Goal: Task Accomplishment & Management: Manage account settings

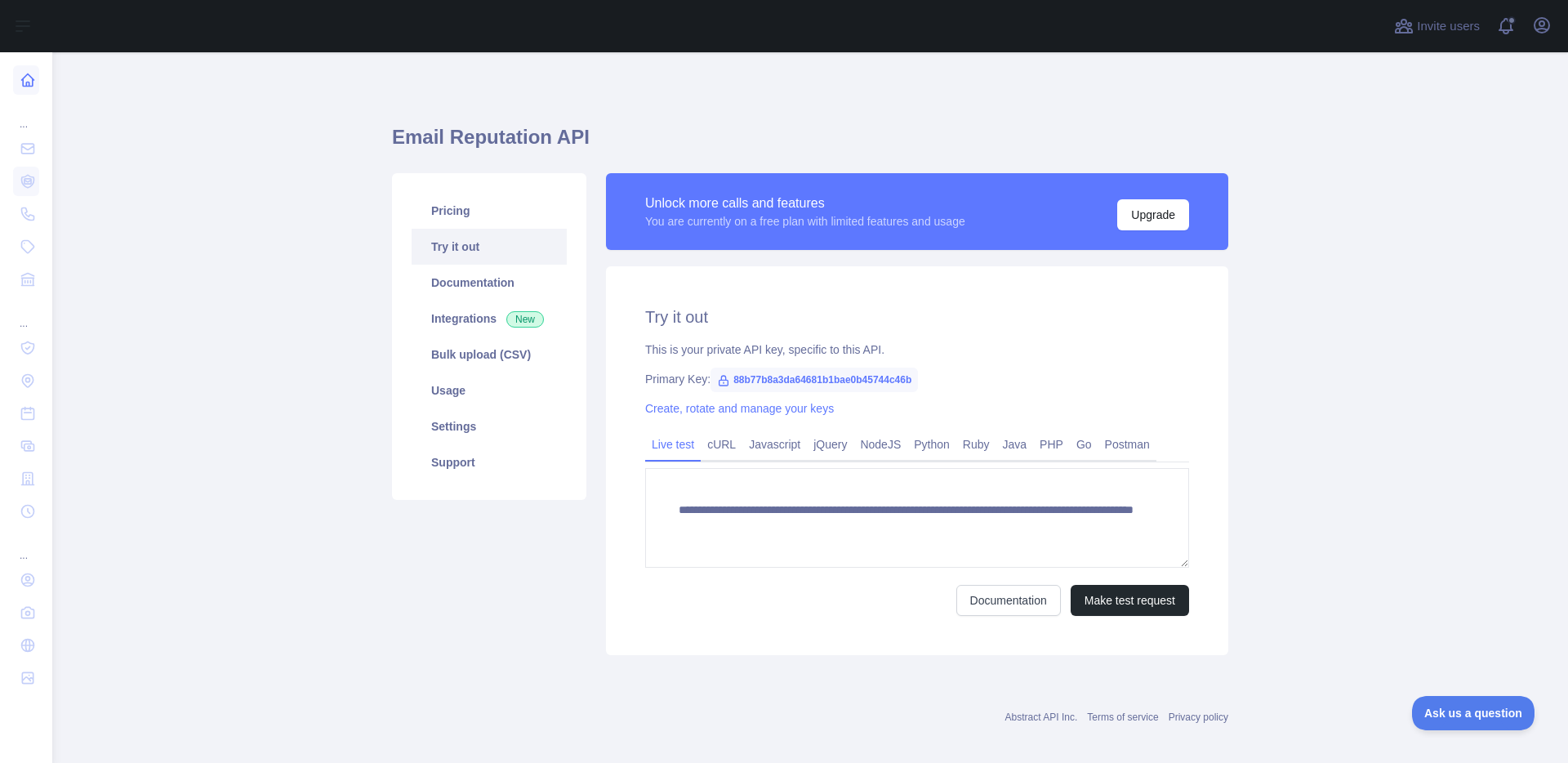
click at [34, 84] on icon at bounding box center [28, 80] width 17 height 17
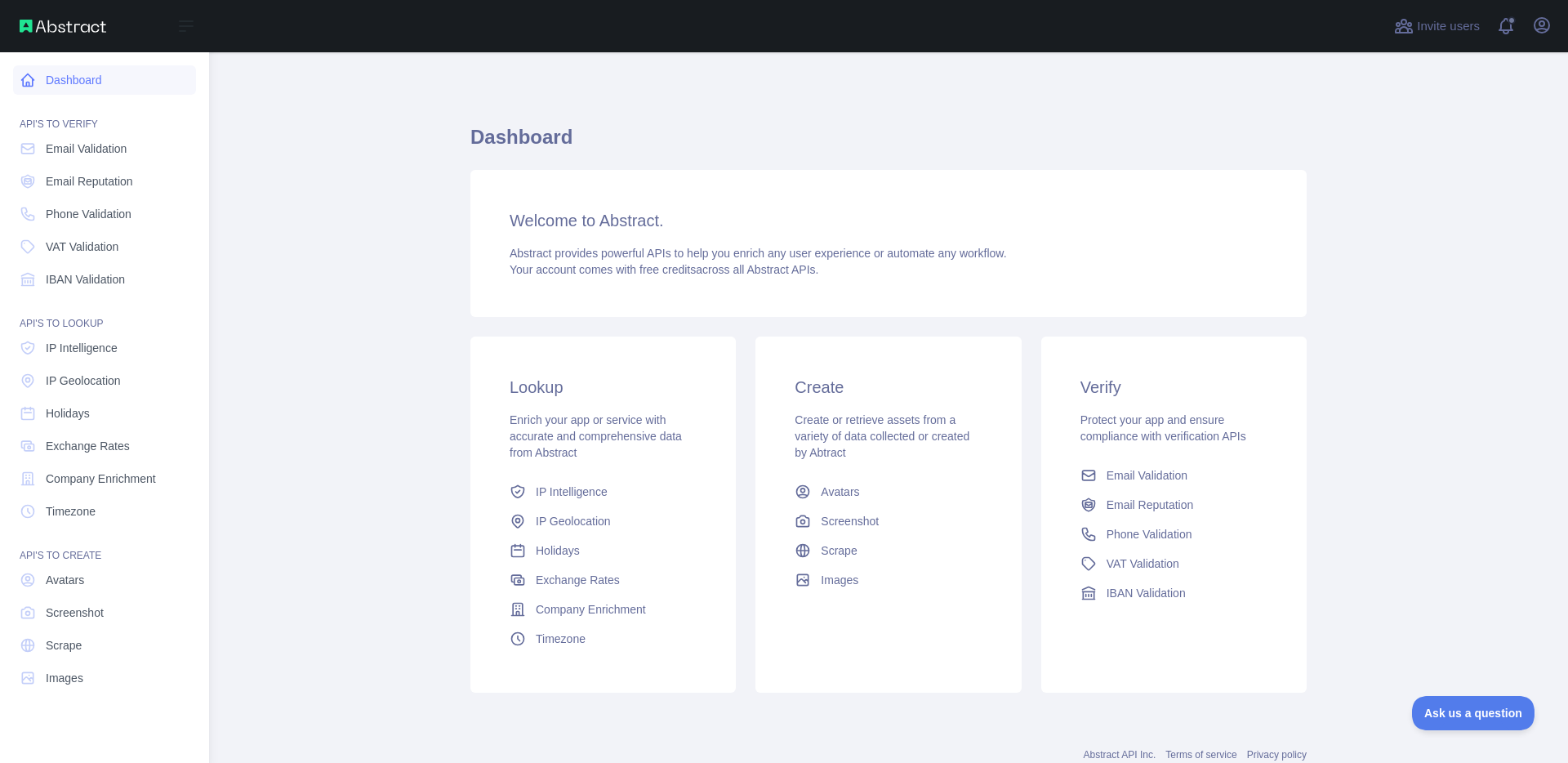
click at [34, 84] on icon at bounding box center [28, 80] width 17 height 17
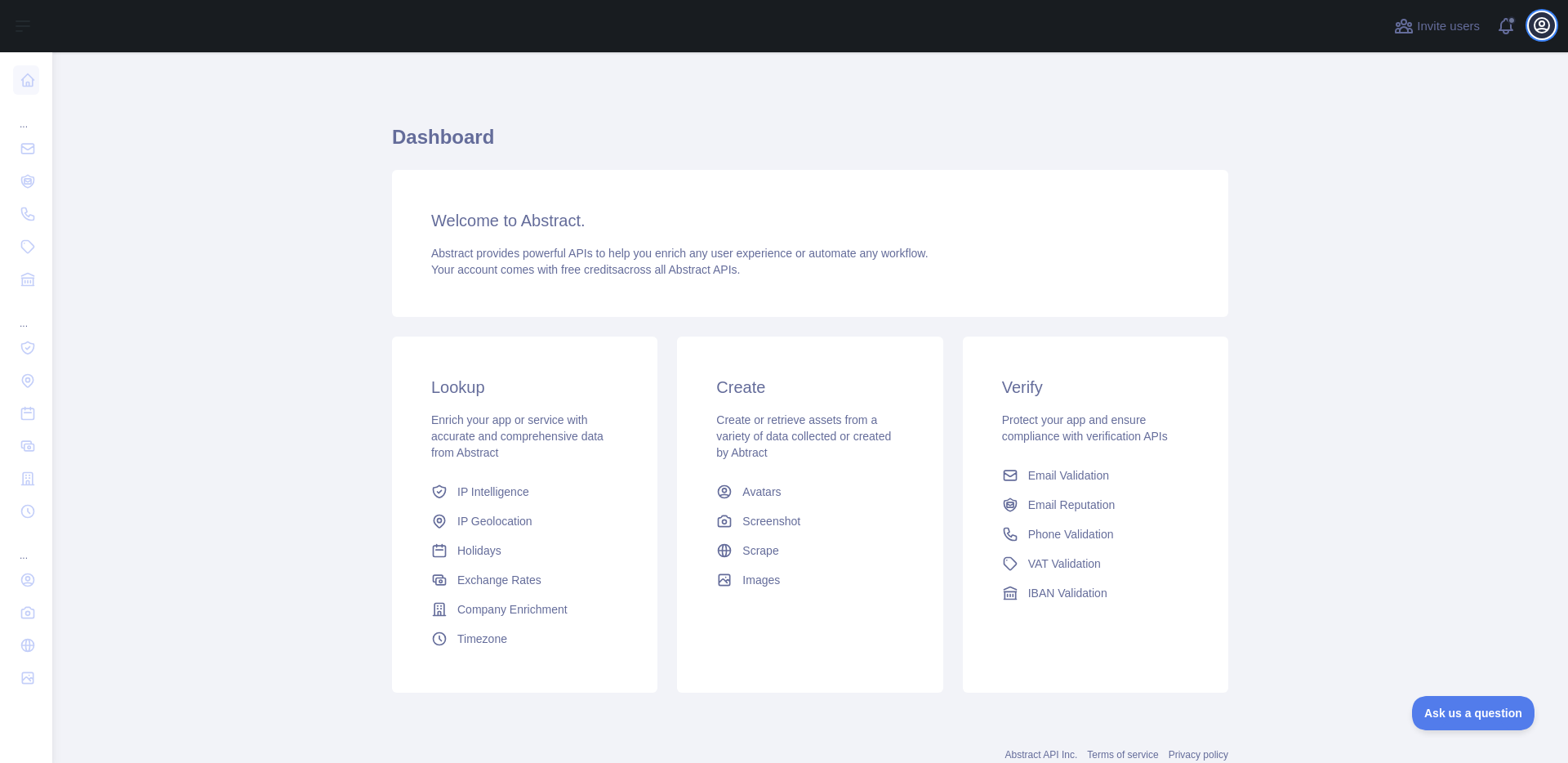
click at [1537, 23] on icon "button" at bounding box center [1541, 25] width 20 height 20
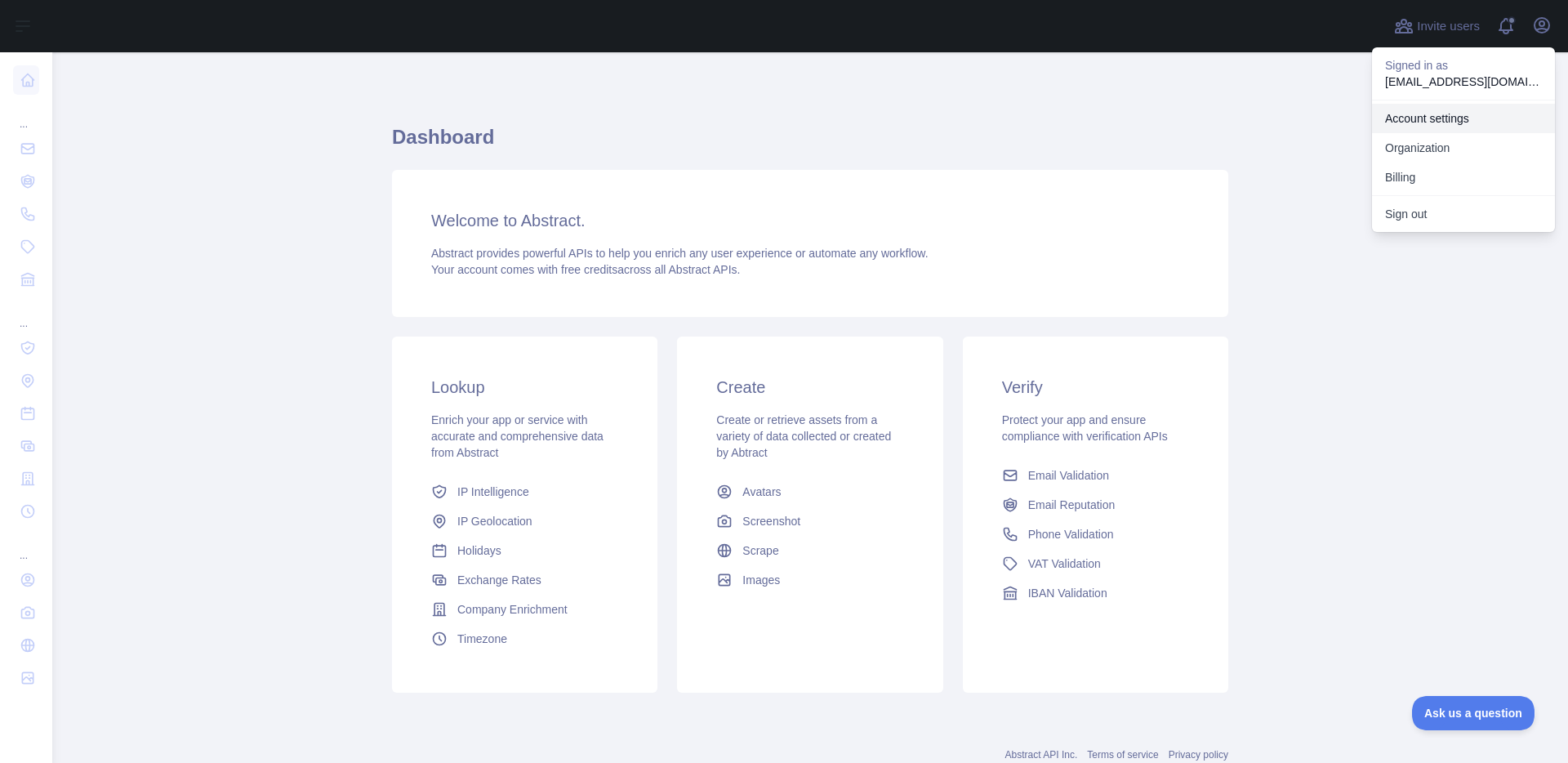
click at [1429, 115] on link "Account settings" at bounding box center [1463, 119] width 183 height 30
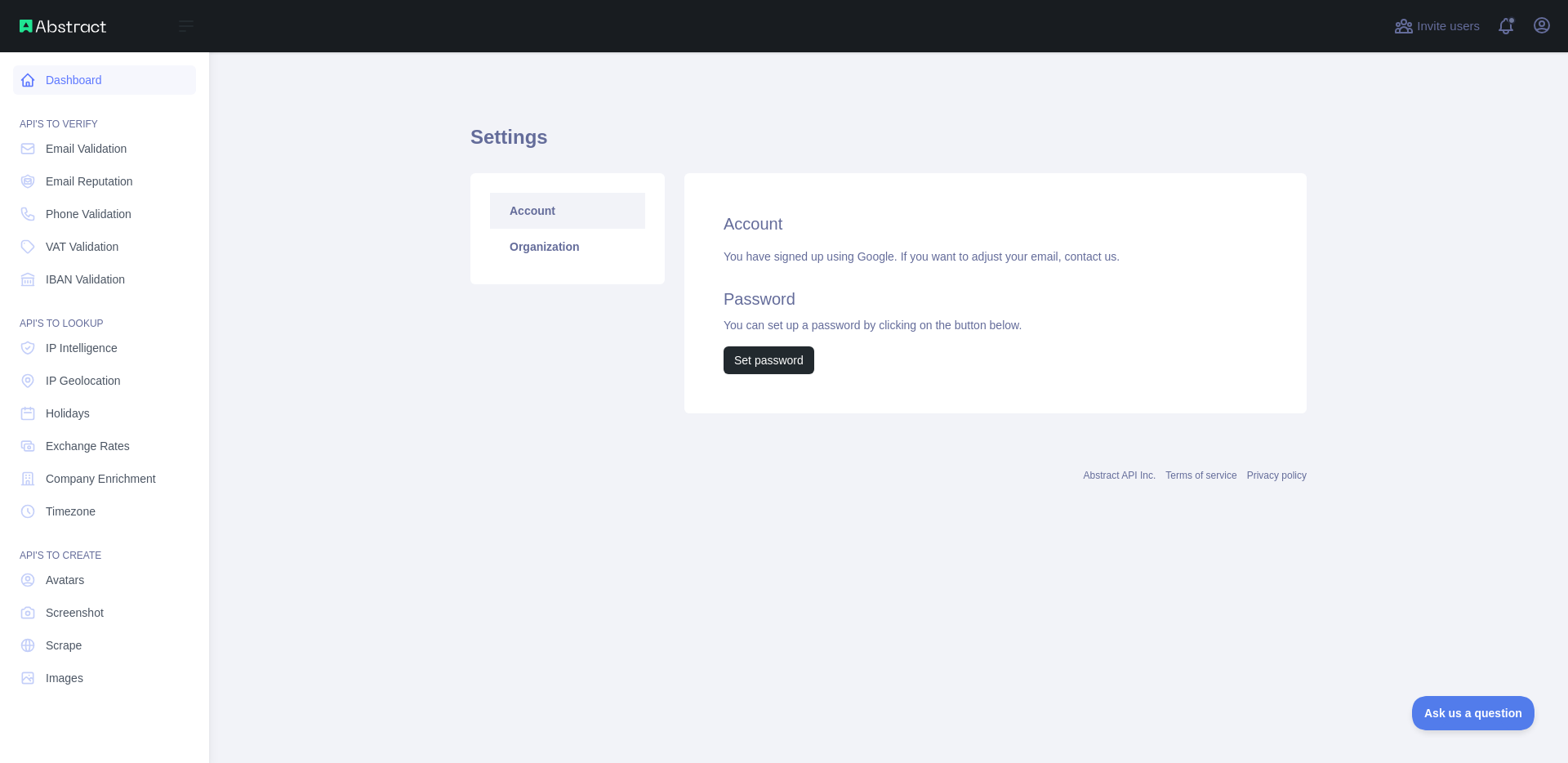
click at [20, 81] on icon at bounding box center [28, 80] width 17 height 17
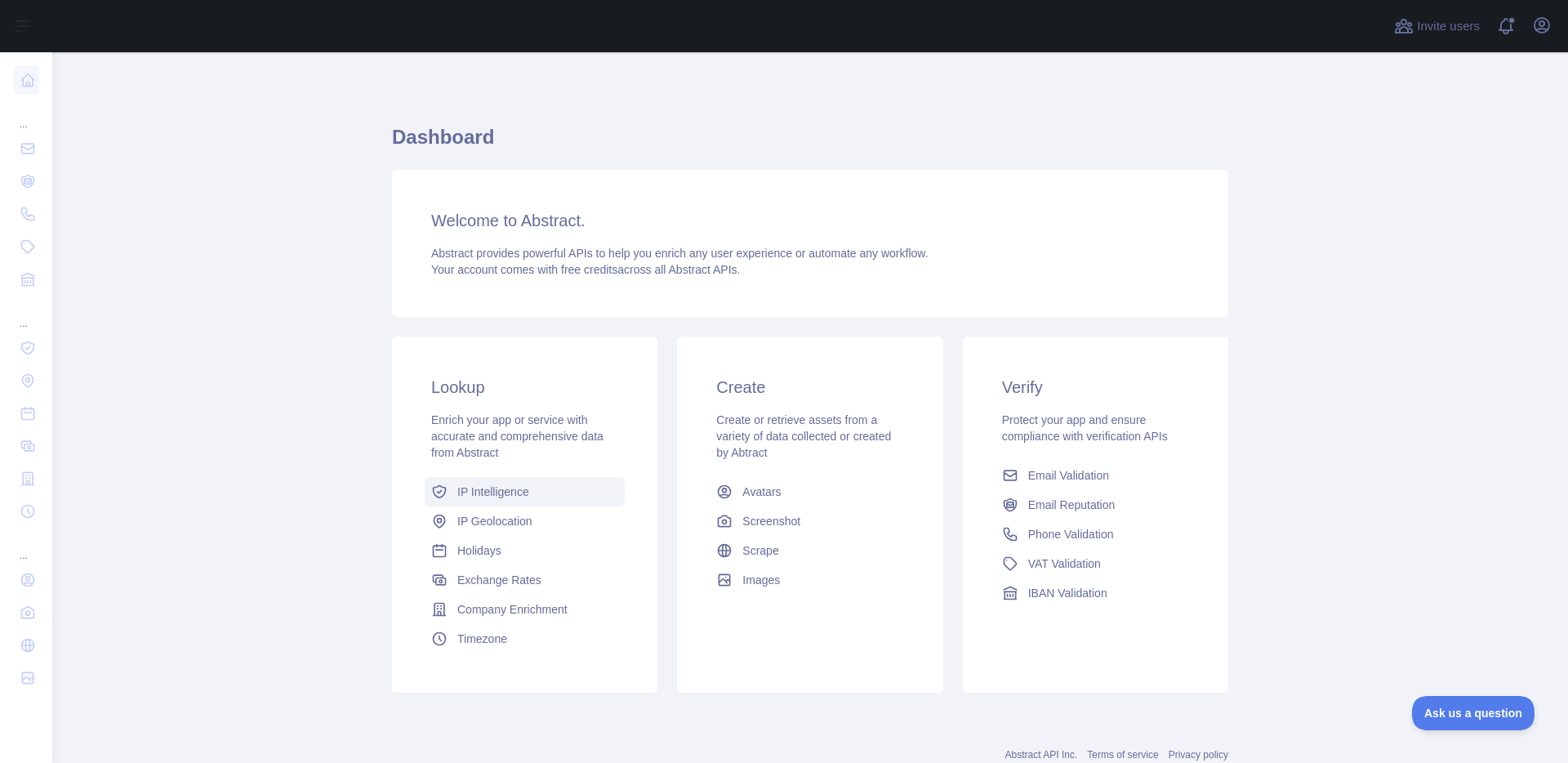
click at [518, 494] on span "IP Intelligence" at bounding box center [492, 492] width 72 height 17
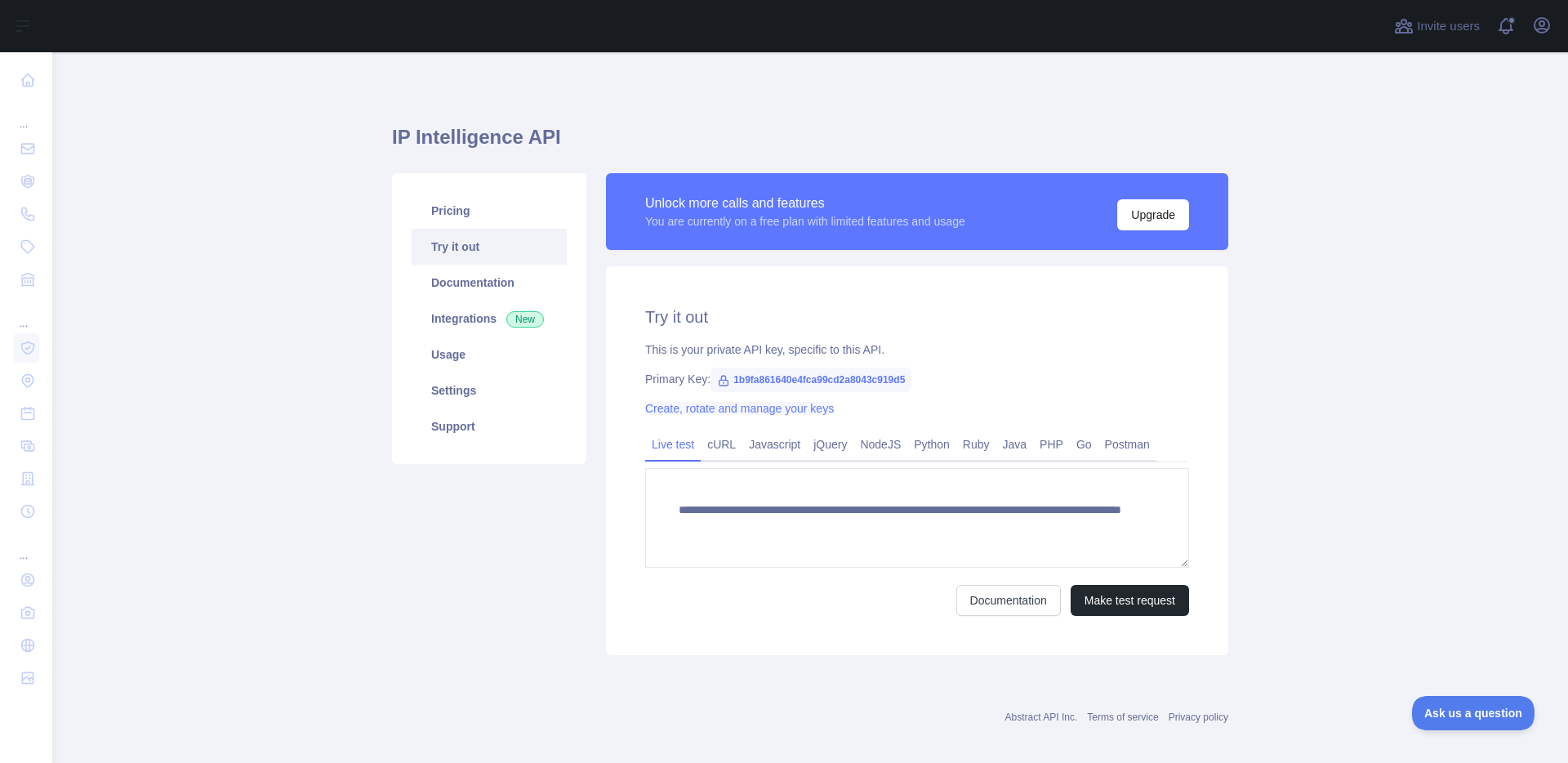
click at [715, 413] on link "Create, rotate and manage your keys" at bounding box center [739, 409] width 189 height 13
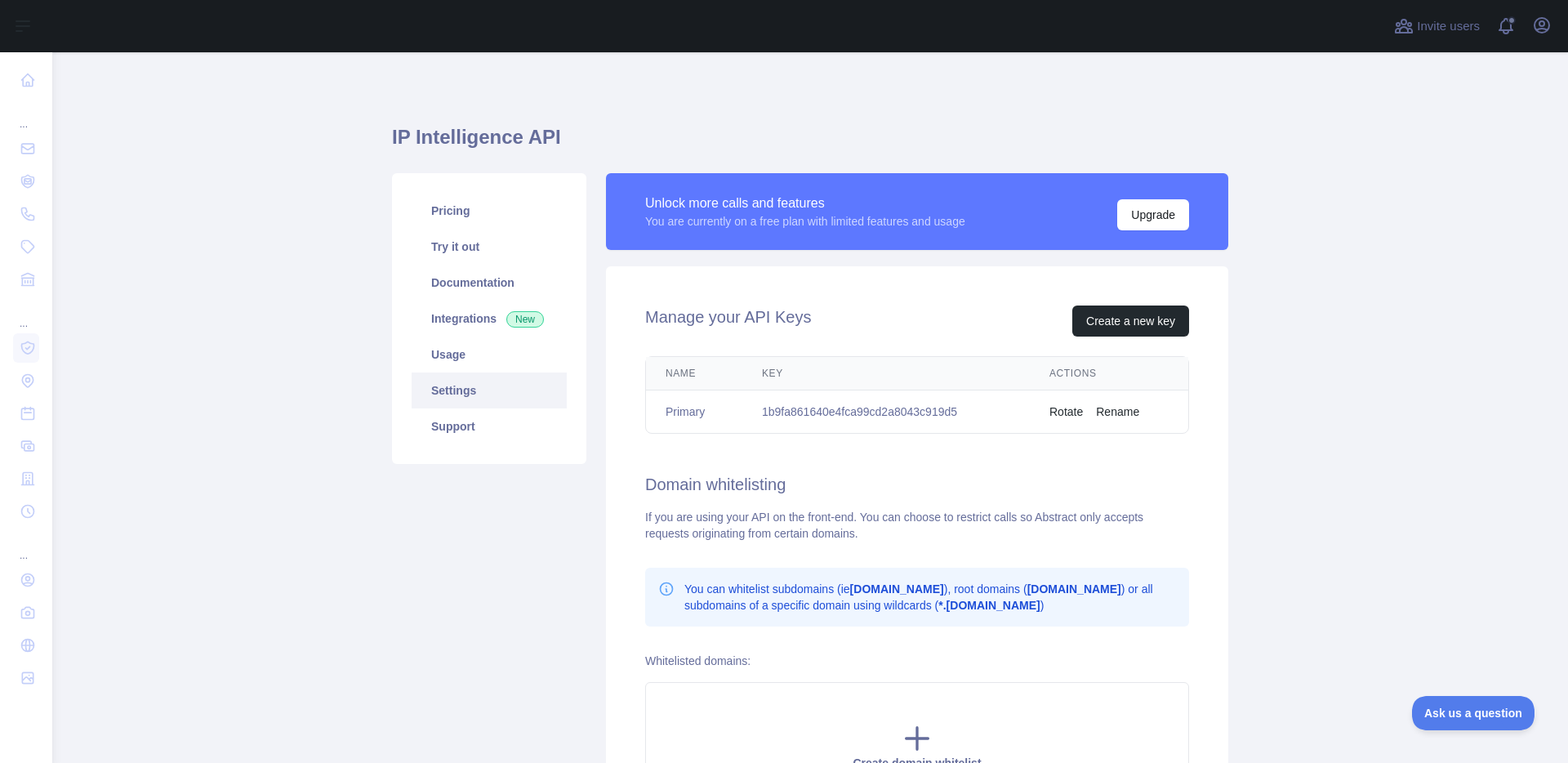
click at [729, 457] on div "Manage your API Keys Create a new key Name Key Actions Primary 1b9fa861640e4fca…" at bounding box center [917, 559] width 622 height 585
drag, startPoint x: 244, startPoint y: 309, endPoint x: 246, endPoint y: 299, distance: 10.2
click at [244, 309] on main "IP Intelligence API Pricing Try it out Documentation Integrations New Usage Set…" at bounding box center [810, 407] width 1516 height 711
